Goal: Information Seeking & Learning: Check status

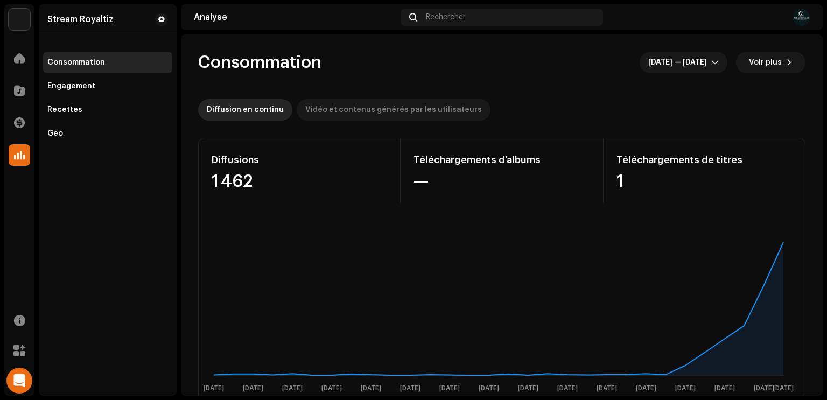
click at [328, 110] on div "Vidéo et contenus générés par les utilisateurs" at bounding box center [393, 110] width 177 height 22
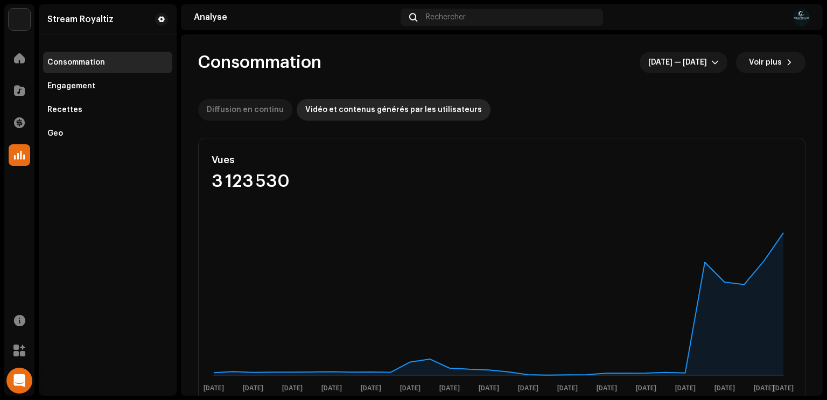
click at [228, 107] on div "Diffusion en continu" at bounding box center [245, 110] width 77 height 22
